Goal: Task Accomplishment & Management: Manage account settings

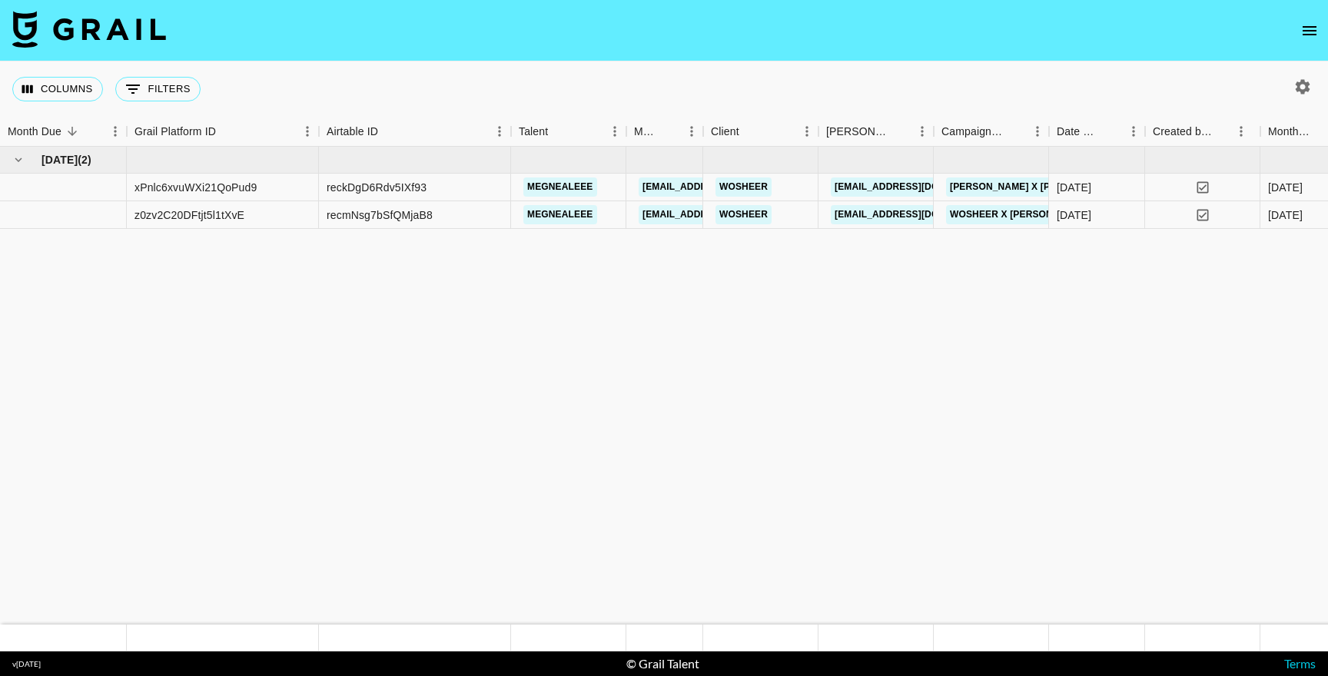
click at [1311, 39] on button "open drawer" at bounding box center [1309, 30] width 31 height 31
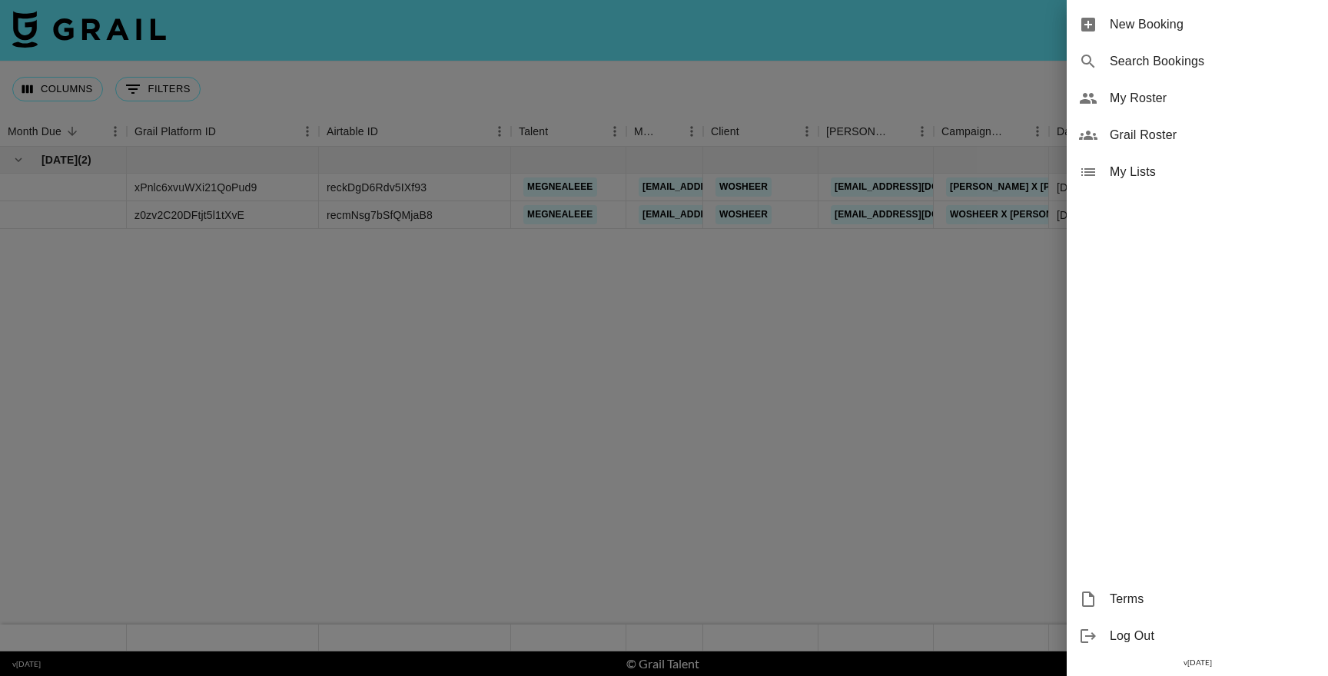
click at [1162, 92] on span "My Roster" at bounding box center [1212, 98] width 206 height 18
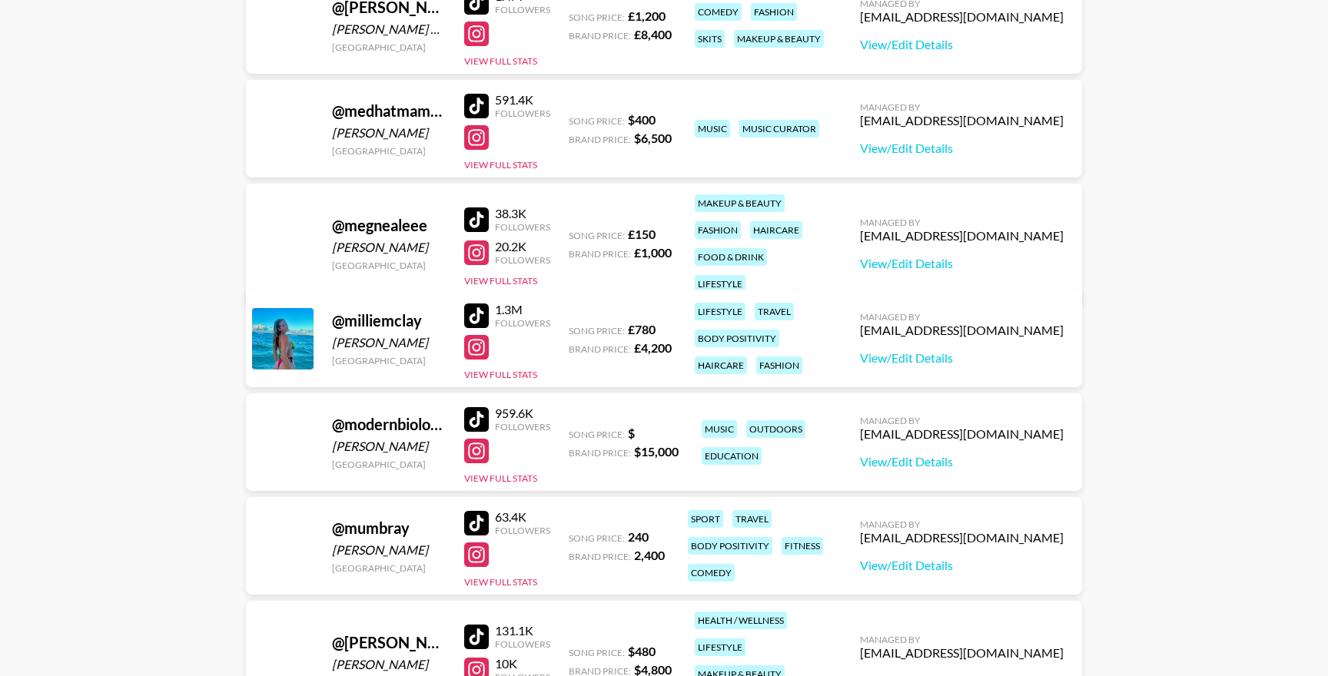
scroll to position [1279, 0]
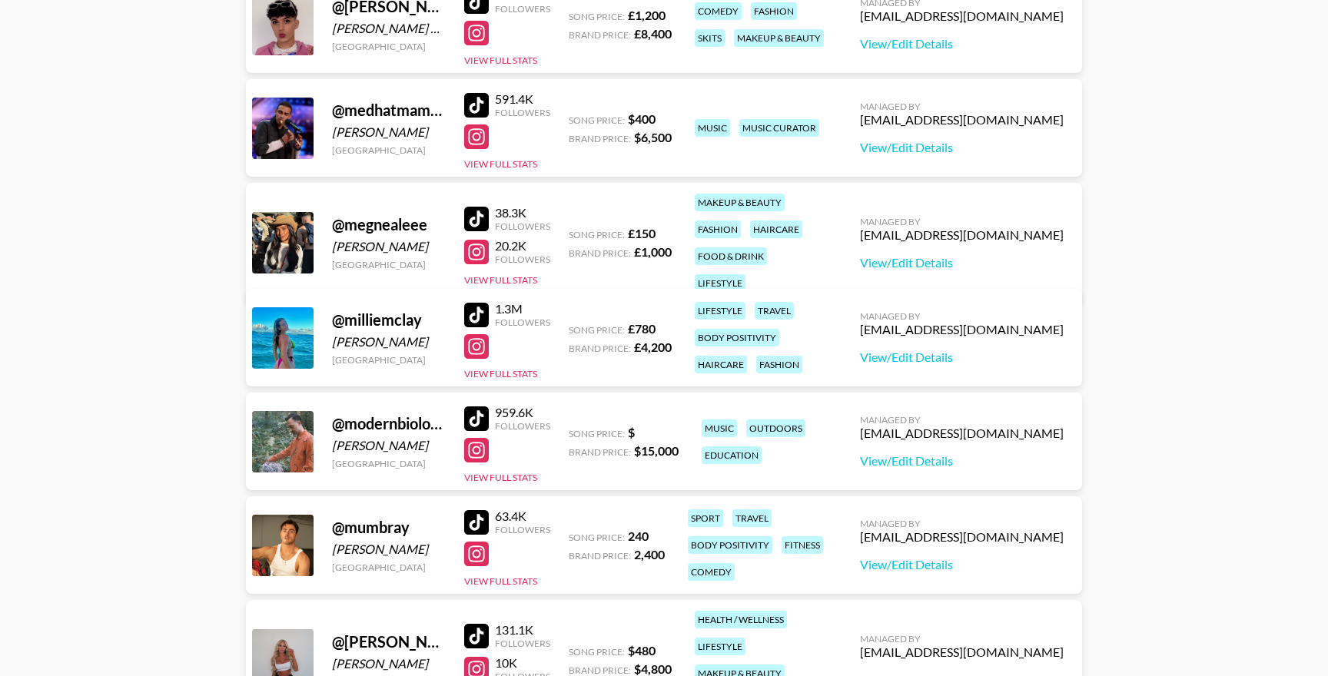
click at [480, 104] on div at bounding box center [476, 105] width 25 height 25
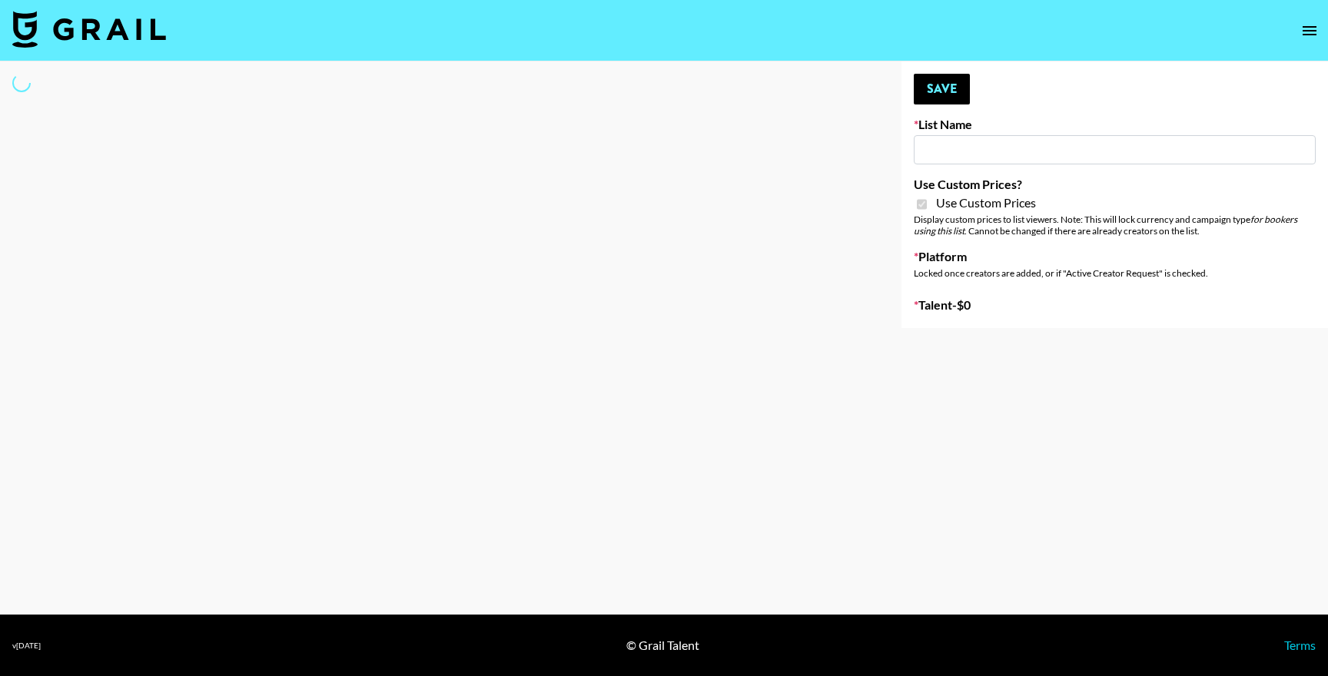
type input "Uber Teens (20th Aug)"
checkbox input "true"
select select "Brand"
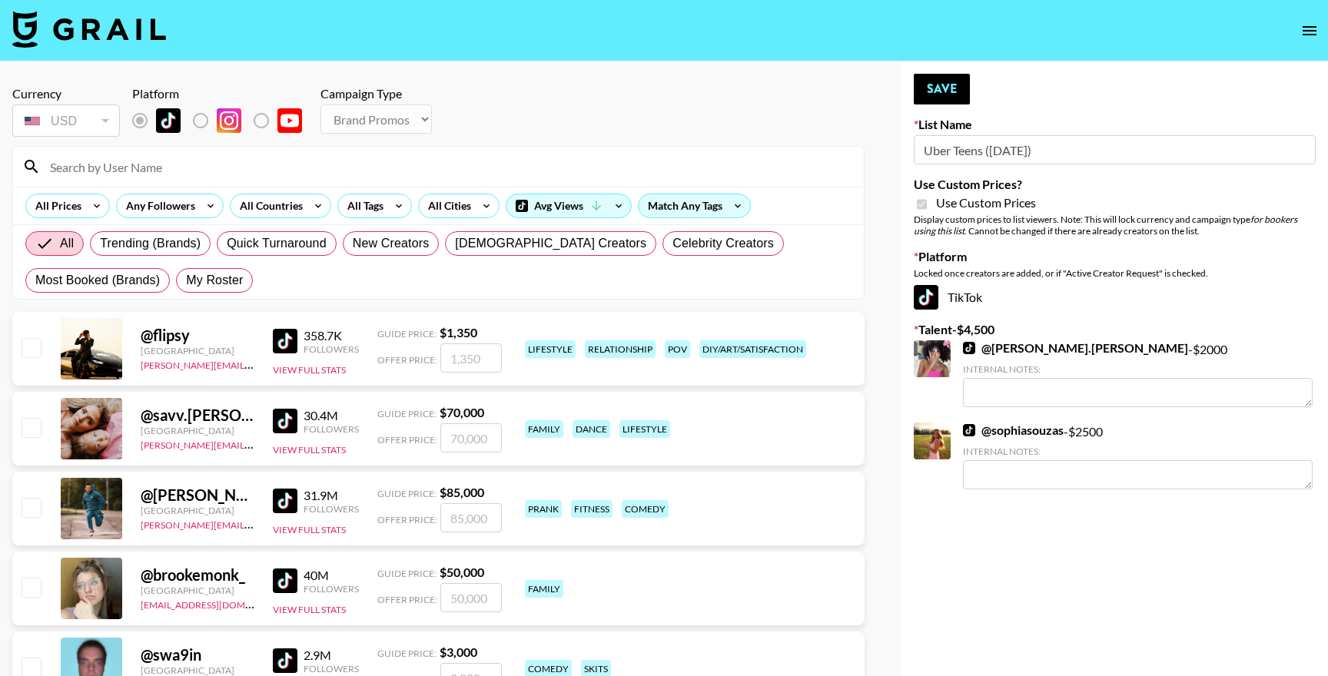
click at [134, 168] on input at bounding box center [448, 166] width 814 height 25
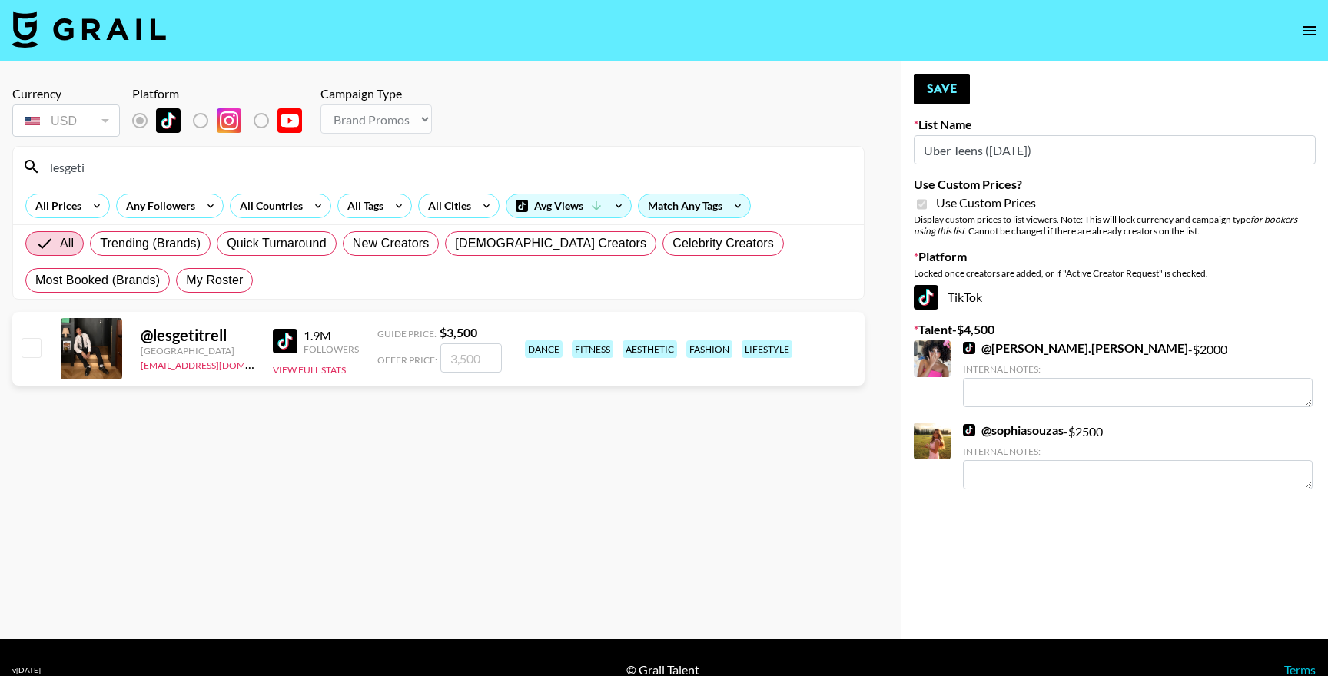
type input "lesgeti"
click at [27, 353] on input "checkbox" at bounding box center [31, 347] width 18 height 18
checkbox input "true"
type input "3500"
click at [203, 164] on input "lesgeti" at bounding box center [448, 166] width 814 height 25
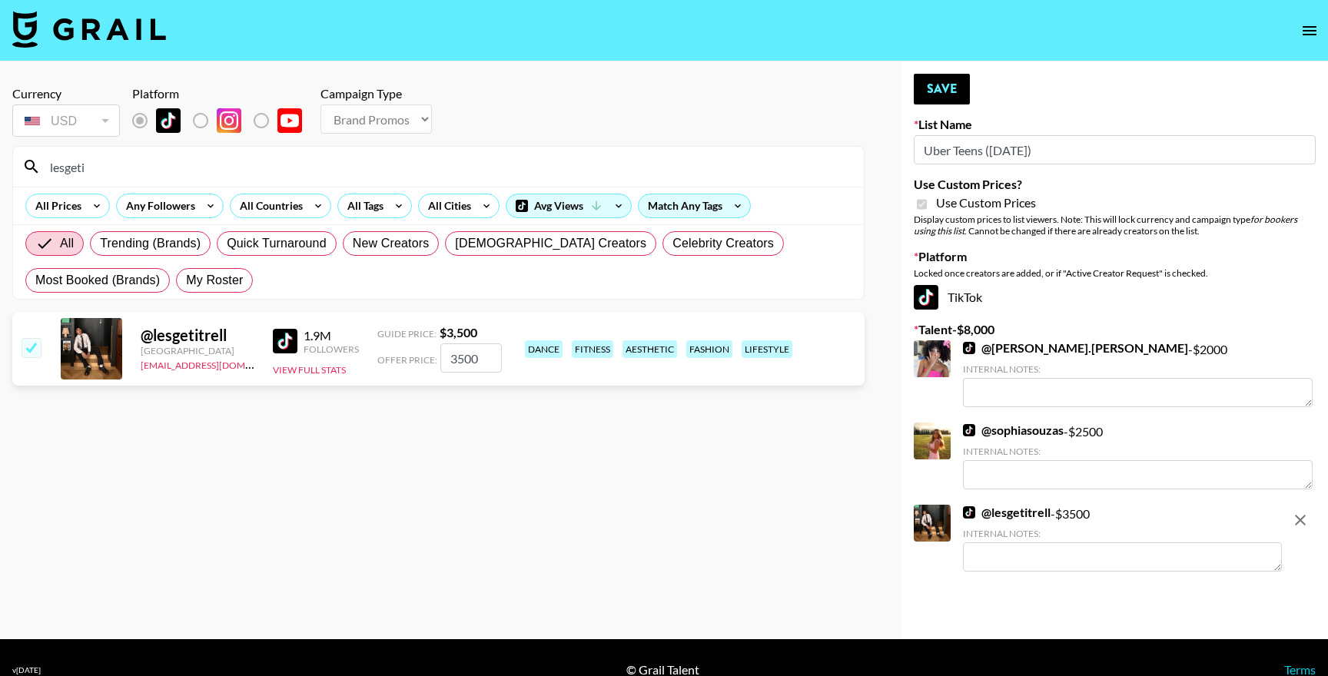
click at [203, 164] on input "lesgeti" at bounding box center [448, 166] width 814 height 25
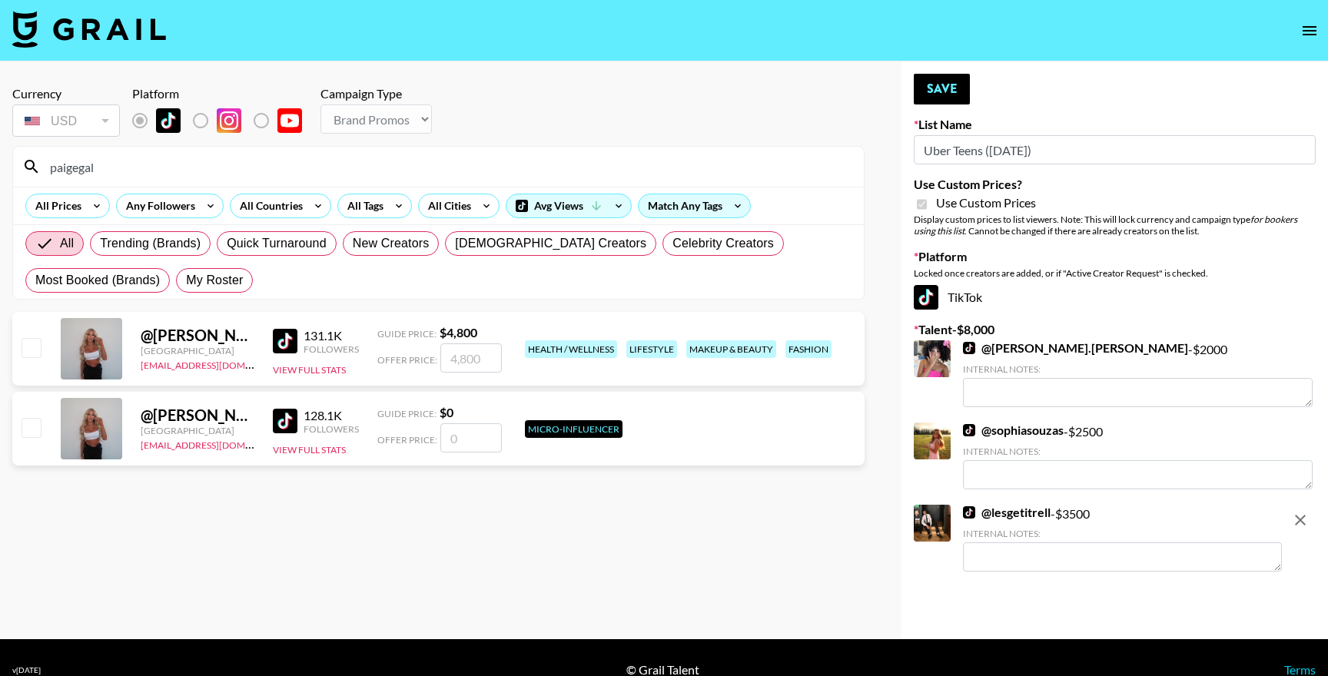
type input "paigegal"
click at [39, 340] on input "checkbox" at bounding box center [31, 347] width 18 height 18
checkbox input "true"
type input "4800"
